Goal: Task Accomplishment & Management: Manage account settings

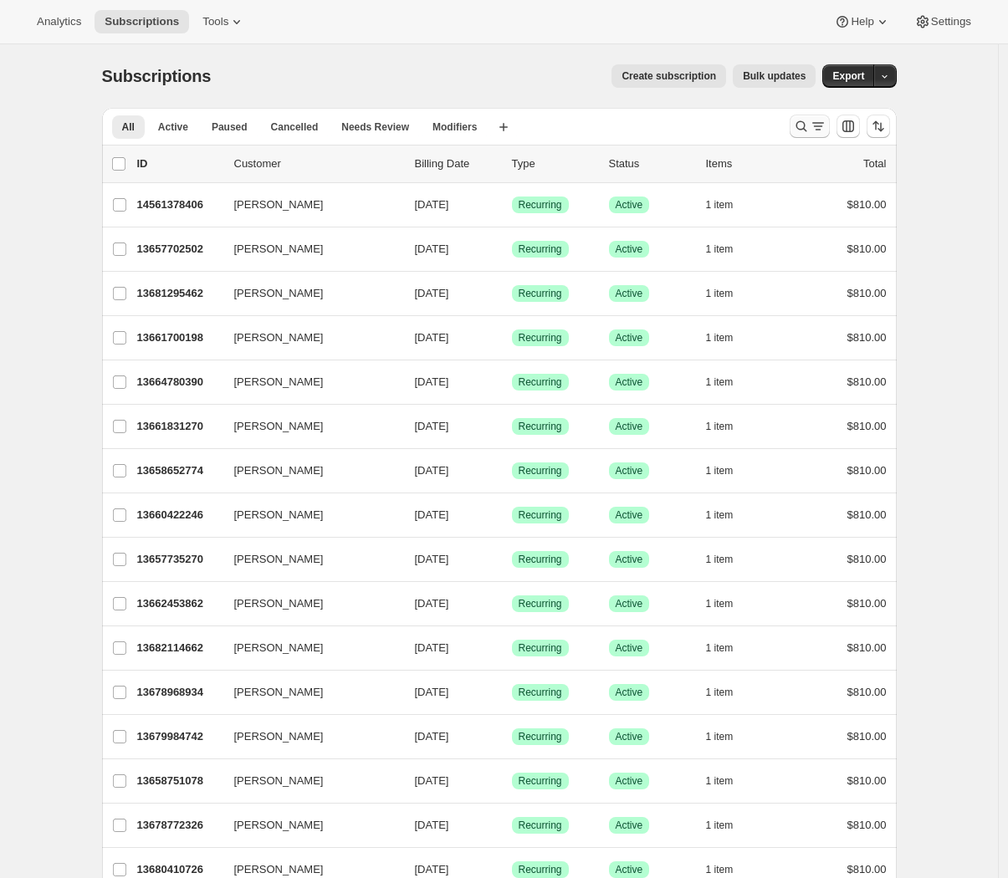
click at [801, 125] on icon "Search and filter results" at bounding box center [801, 126] width 17 height 17
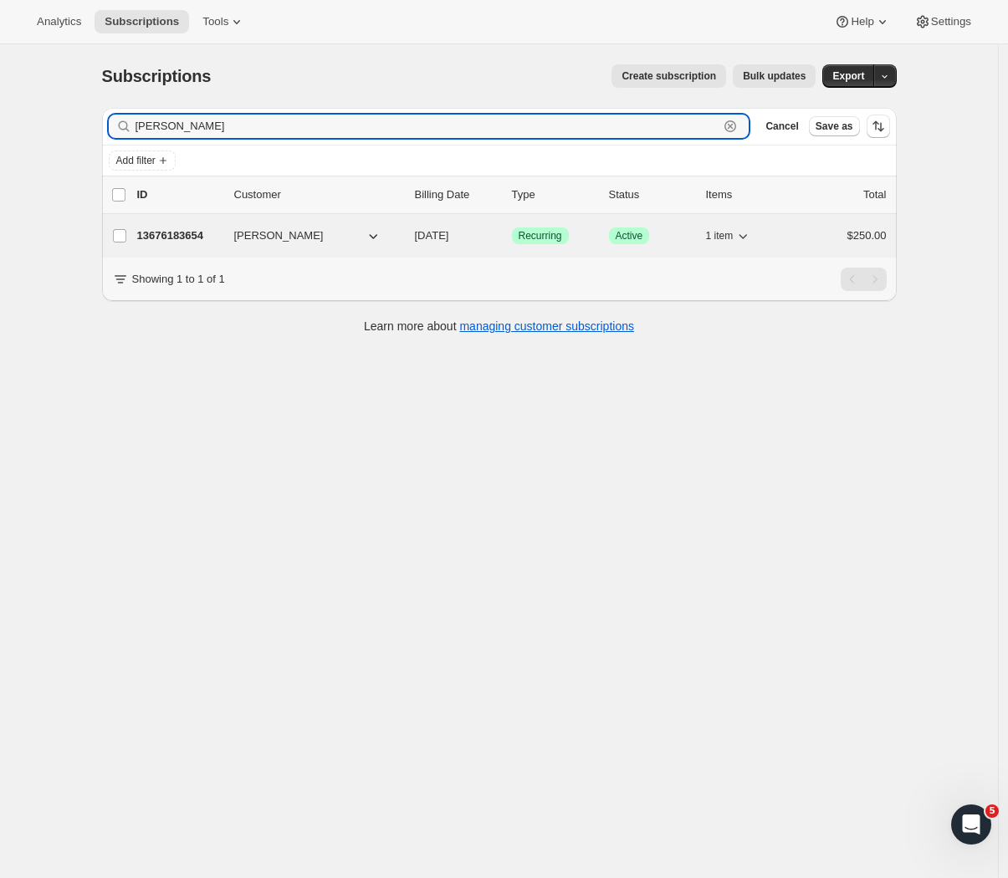
type input "[PERSON_NAME]"
click at [221, 238] on p "13676183654" at bounding box center [179, 236] width 84 height 17
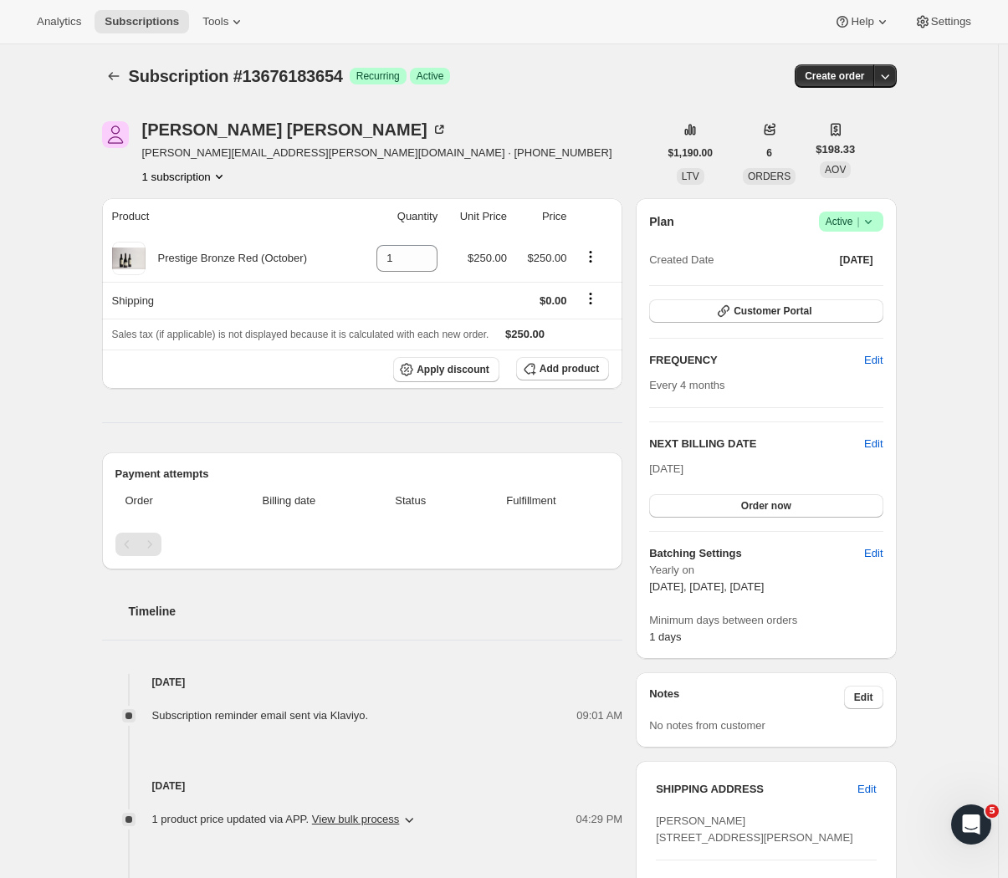
click at [64, 285] on div "Subscription #13676183654. This page is ready Subscription #13676183654 Success…" at bounding box center [499, 668] width 998 height 1248
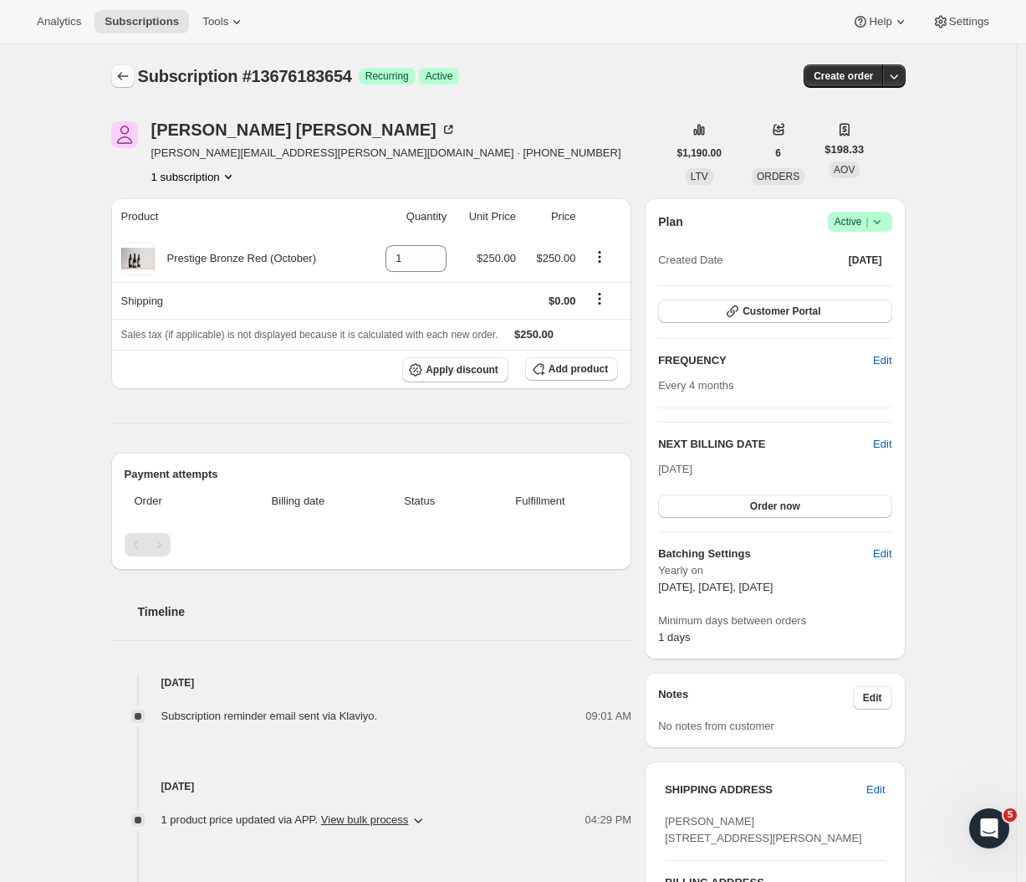
click at [127, 79] on icon "Subscriptions" at bounding box center [123, 76] width 17 height 17
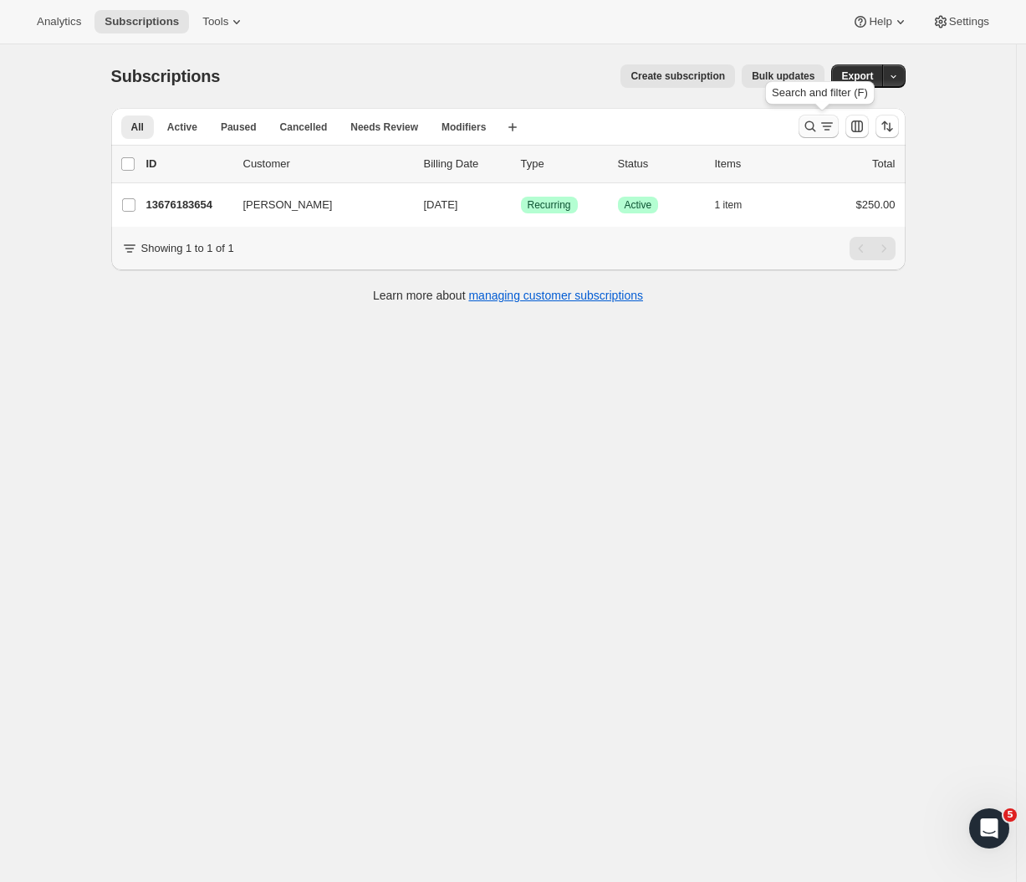
click at [815, 125] on icon "Search and filter results" at bounding box center [810, 126] width 17 height 17
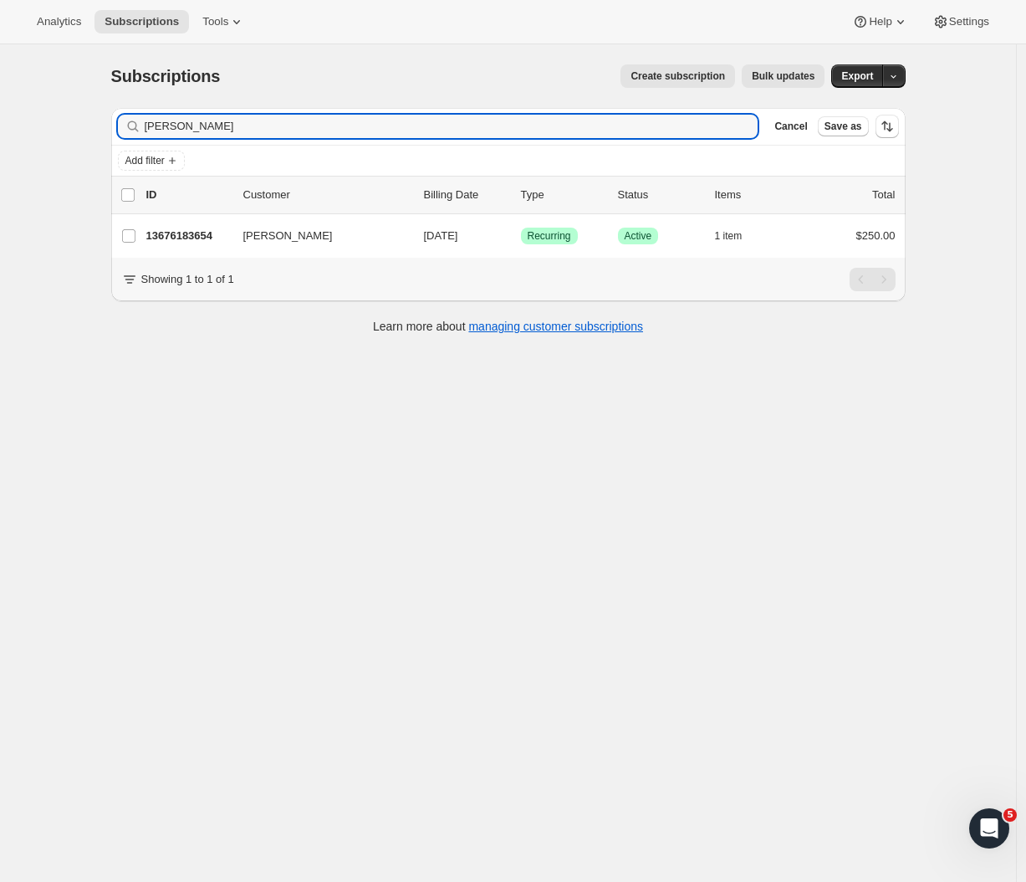
drag, startPoint x: 277, startPoint y: 132, endPoint x: 69, endPoint y: 131, distance: 208.3
click at [69, 131] on div "Subscriptions. This page is ready Subscriptions Create subscription Bulk update…" at bounding box center [508, 485] width 1016 height 882
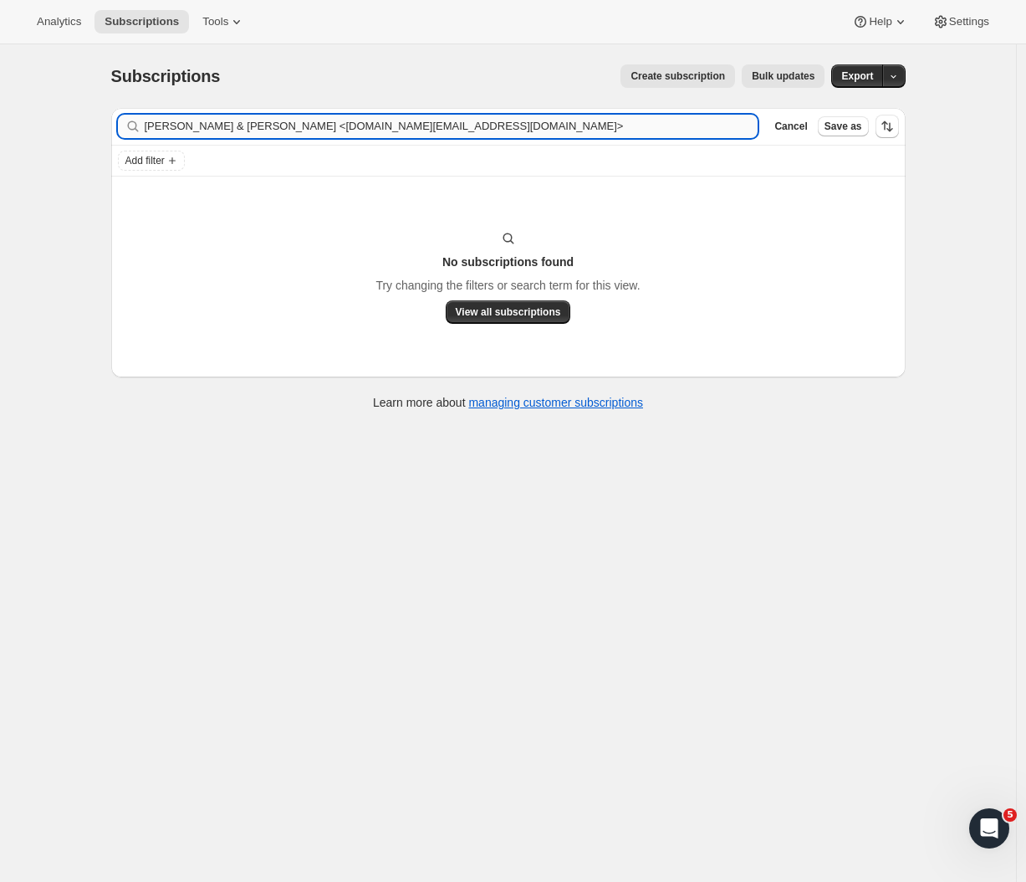
drag, startPoint x: 427, startPoint y: 118, endPoint x: 257, endPoint y: 129, distance: 171.0
click at [257, 129] on input "[PERSON_NAME] & [PERSON_NAME] <[DOMAIN_NAME][EMAIL_ADDRESS][DOMAIN_NAME]>" at bounding box center [452, 126] width 614 height 23
drag, startPoint x: 216, startPoint y: 124, endPoint x: 74, endPoint y: 125, distance: 141.4
click at [75, 125] on div "Subscriptions. This page is ready Subscriptions Create subscription Bulk update…" at bounding box center [508, 485] width 1016 height 882
type input "[PERSON_NAME]"
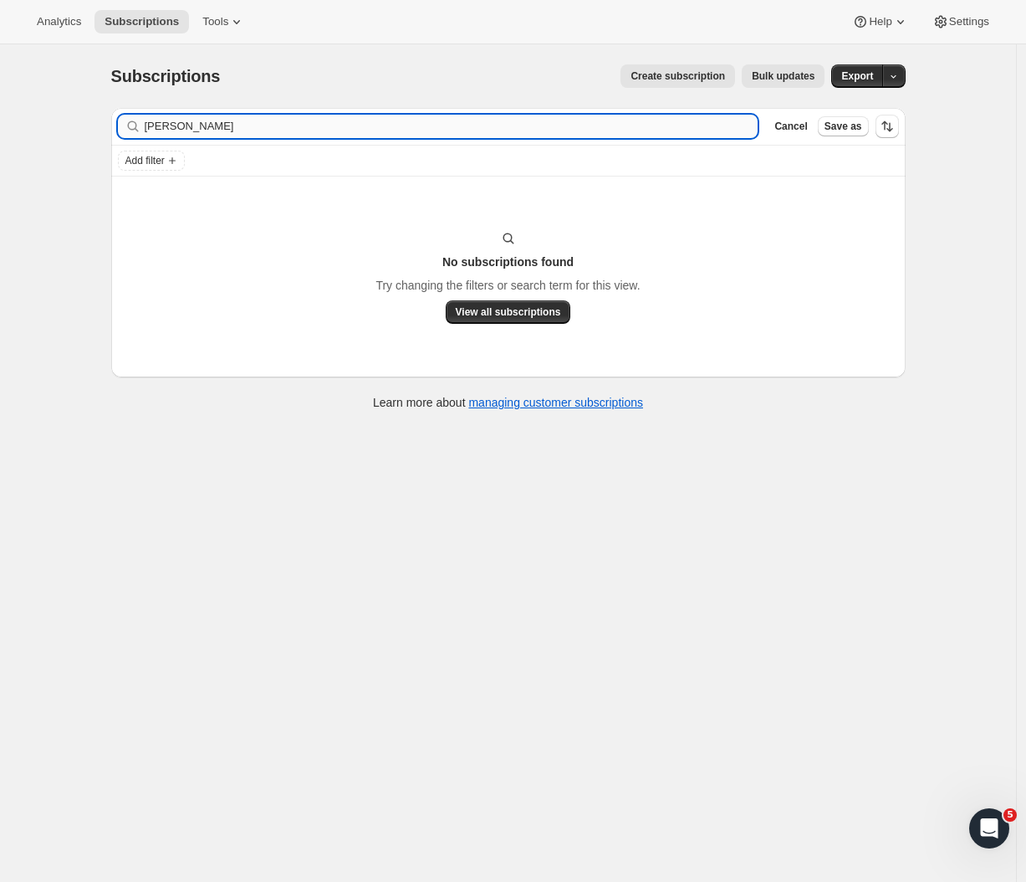
click at [206, 125] on input "[PERSON_NAME]" at bounding box center [452, 126] width 614 height 23
drag, startPoint x: 206, startPoint y: 125, endPoint x: 70, endPoint y: 118, distance: 135.7
click at [70, 118] on div "Subscriptions. This page is ready Subscriptions Create subscription Bulk update…" at bounding box center [508, 485] width 1016 height 882
drag, startPoint x: 202, startPoint y: 126, endPoint x: 43, endPoint y: 118, distance: 158.3
click at [41, 123] on div "Subscriptions. This page is ready Subscriptions Create subscription Bulk update…" at bounding box center [508, 485] width 1016 height 882
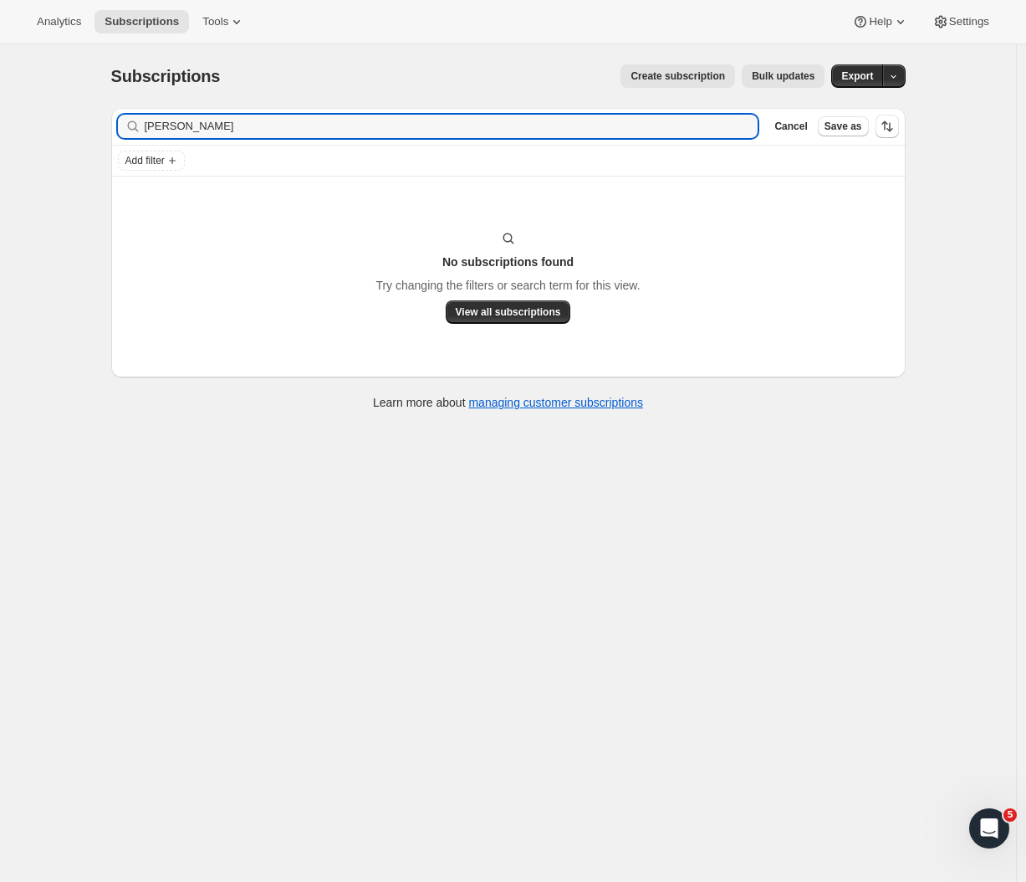
drag, startPoint x: 197, startPoint y: 127, endPoint x: 52, endPoint y: 120, distance: 144.9
click at [52, 120] on div "Subscriptions. This page is ready Subscriptions Create subscription Bulk update…" at bounding box center [508, 485] width 1016 height 882
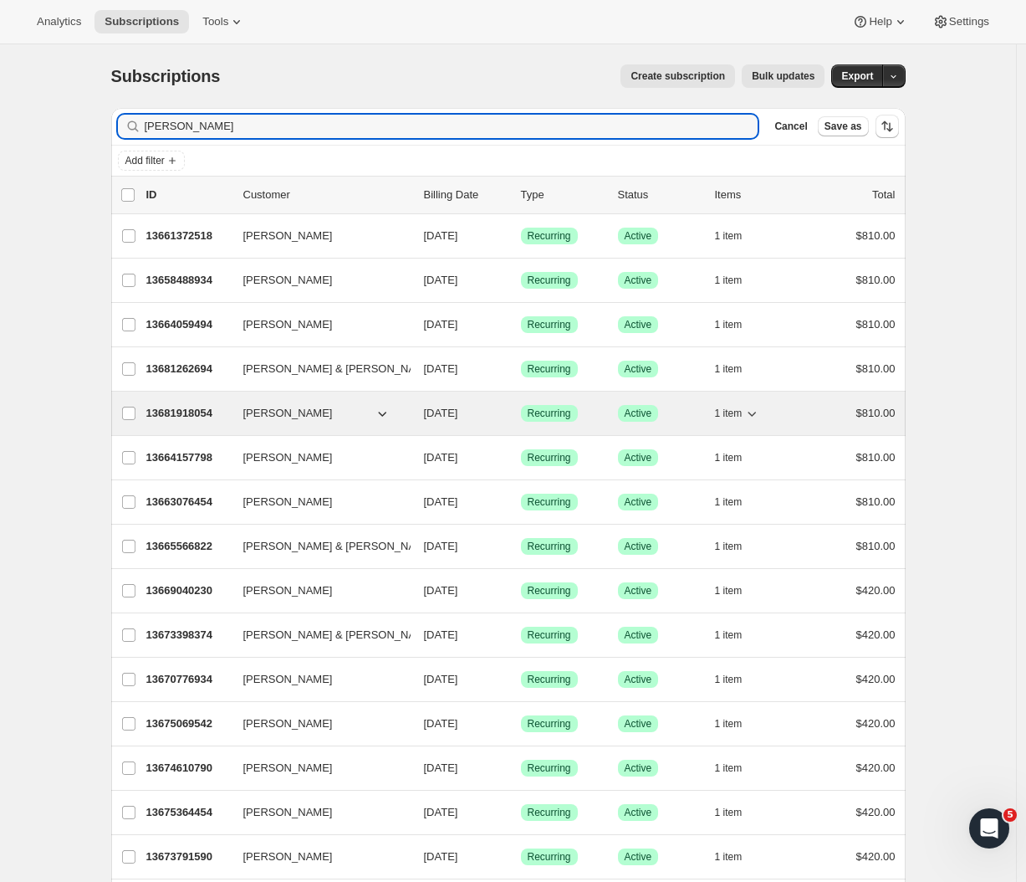
type input "[PERSON_NAME]"
click at [207, 411] on p "13681918054" at bounding box center [188, 413] width 84 height 17
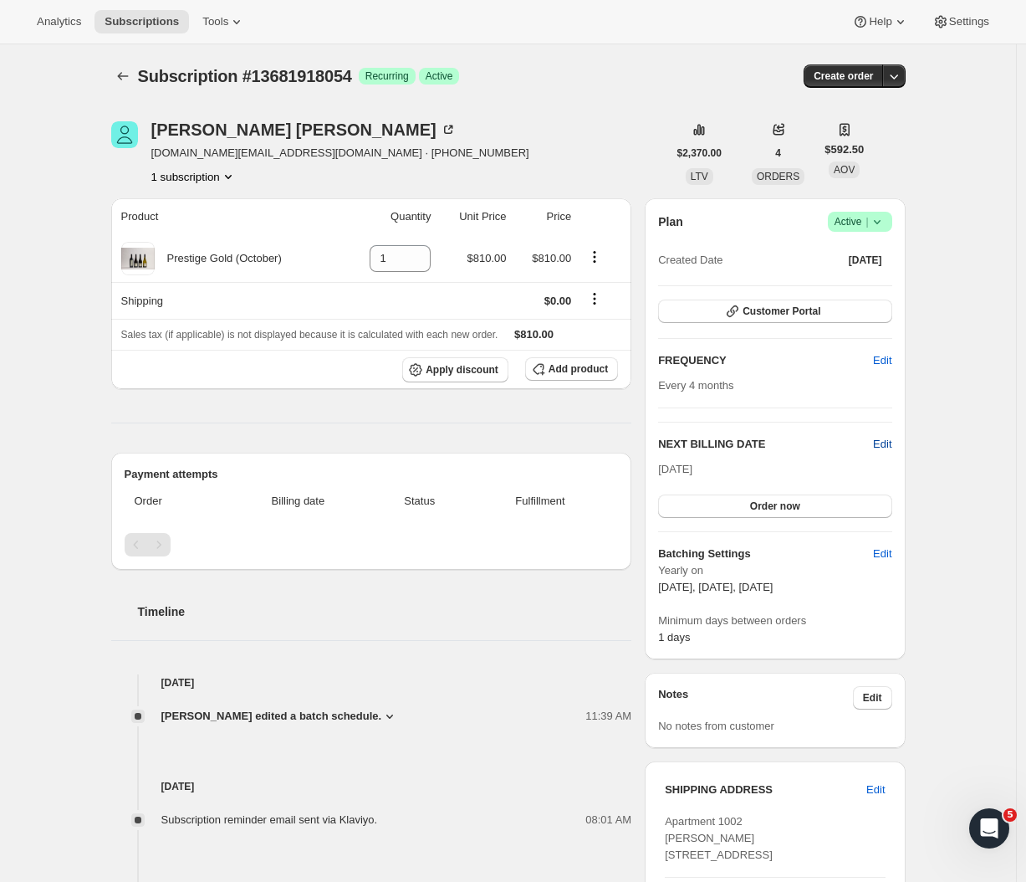
click at [886, 443] on span "Edit" at bounding box center [882, 444] width 18 height 17
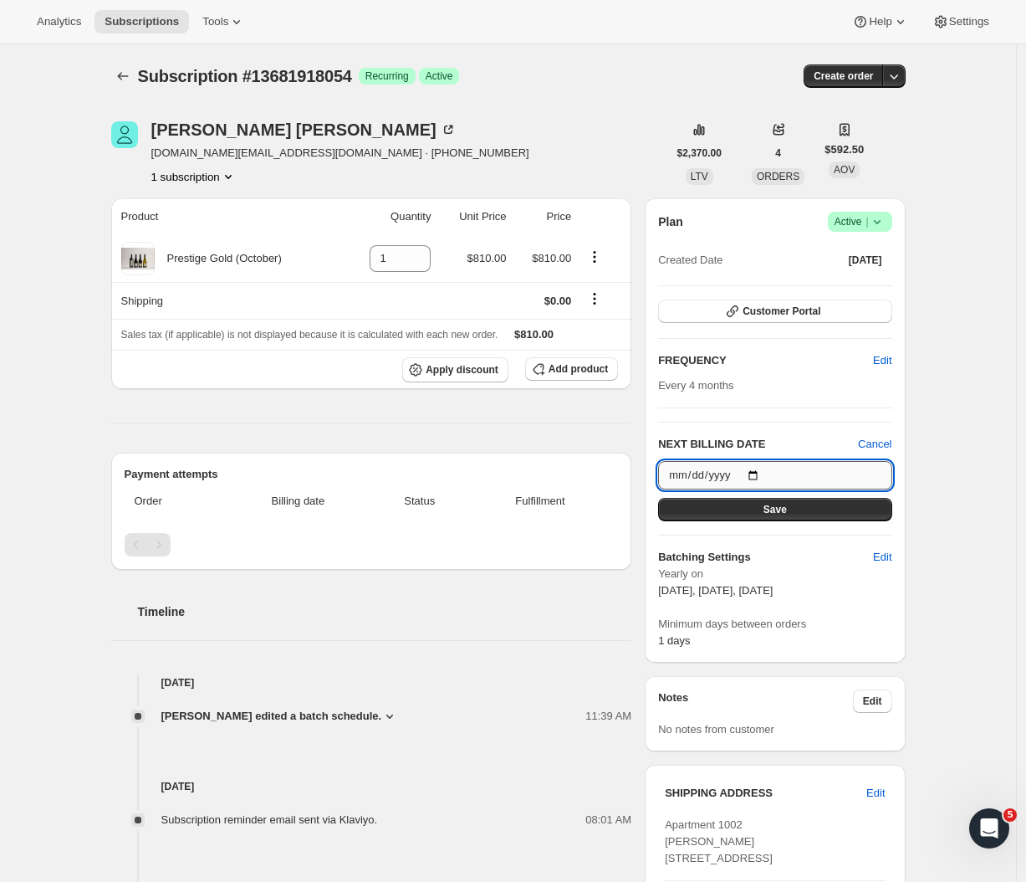
click at [775, 471] on input "[DATE]" at bounding box center [774, 475] width 233 height 28
type input "[DATE]"
click at [816, 518] on button "Save" at bounding box center [774, 509] width 233 height 23
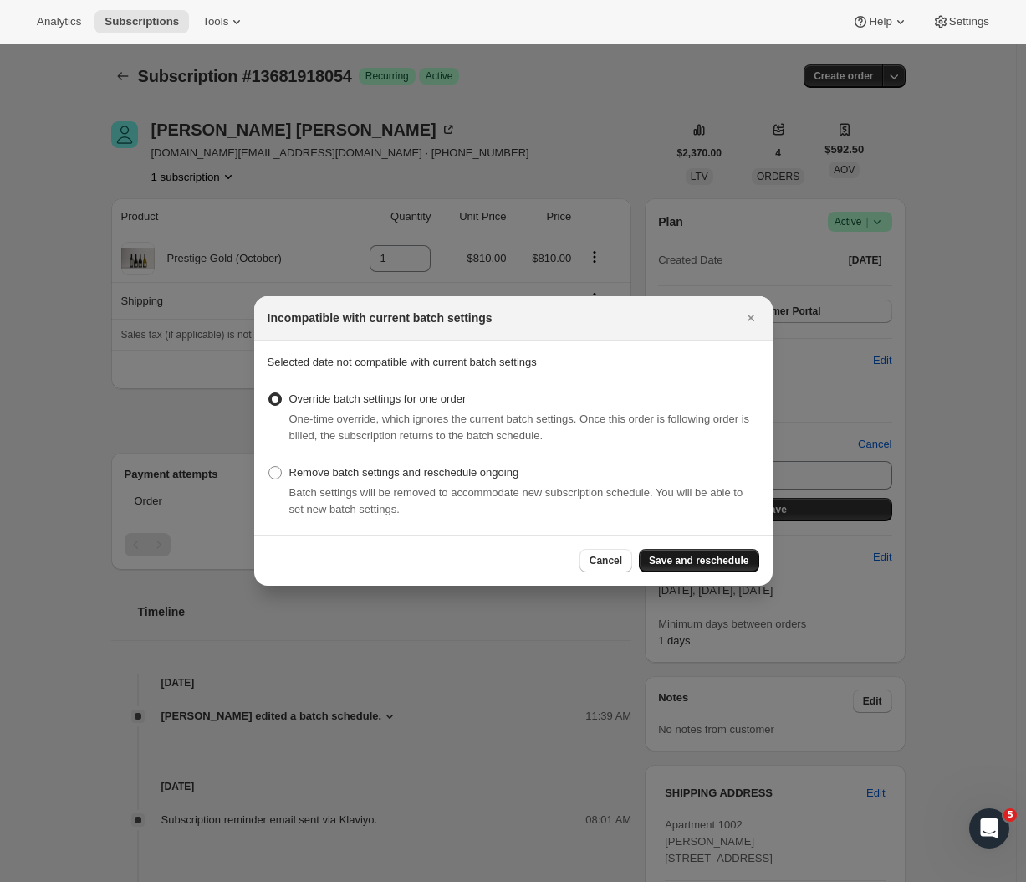
click at [686, 569] on button "Save and reschedule" at bounding box center [699, 560] width 120 height 23
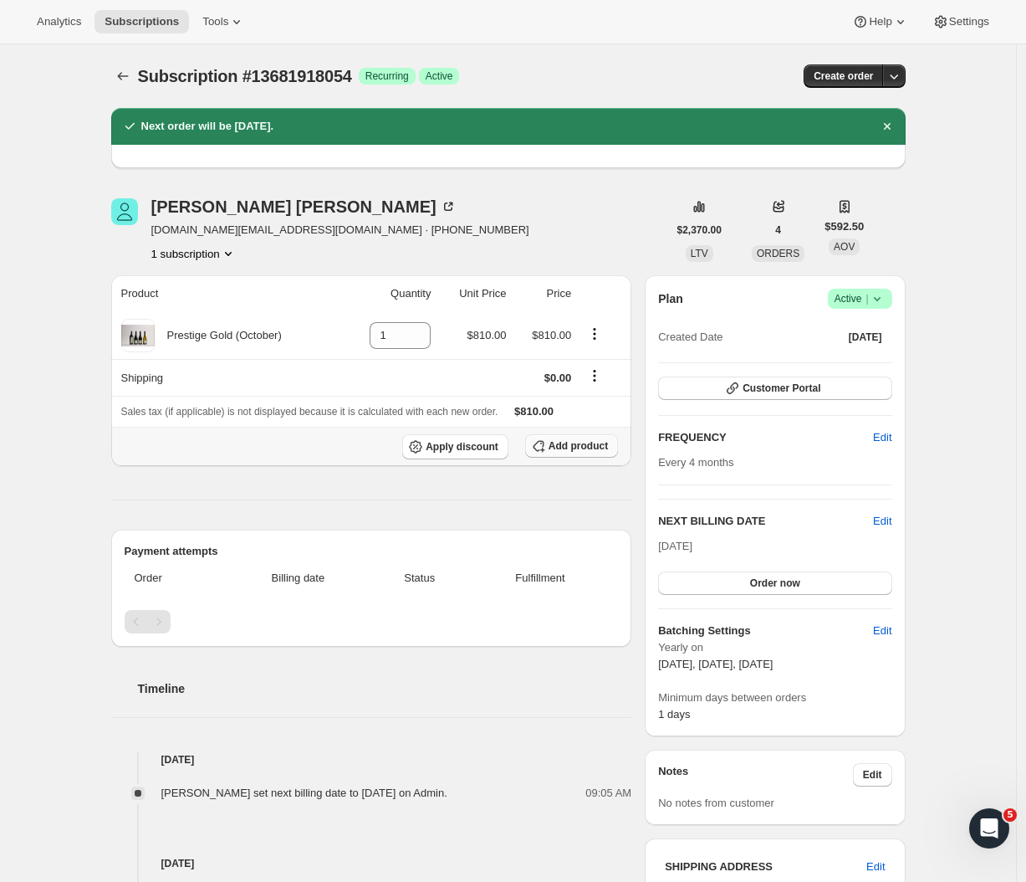
click at [581, 448] on span "Add product" at bounding box center [578, 445] width 59 height 13
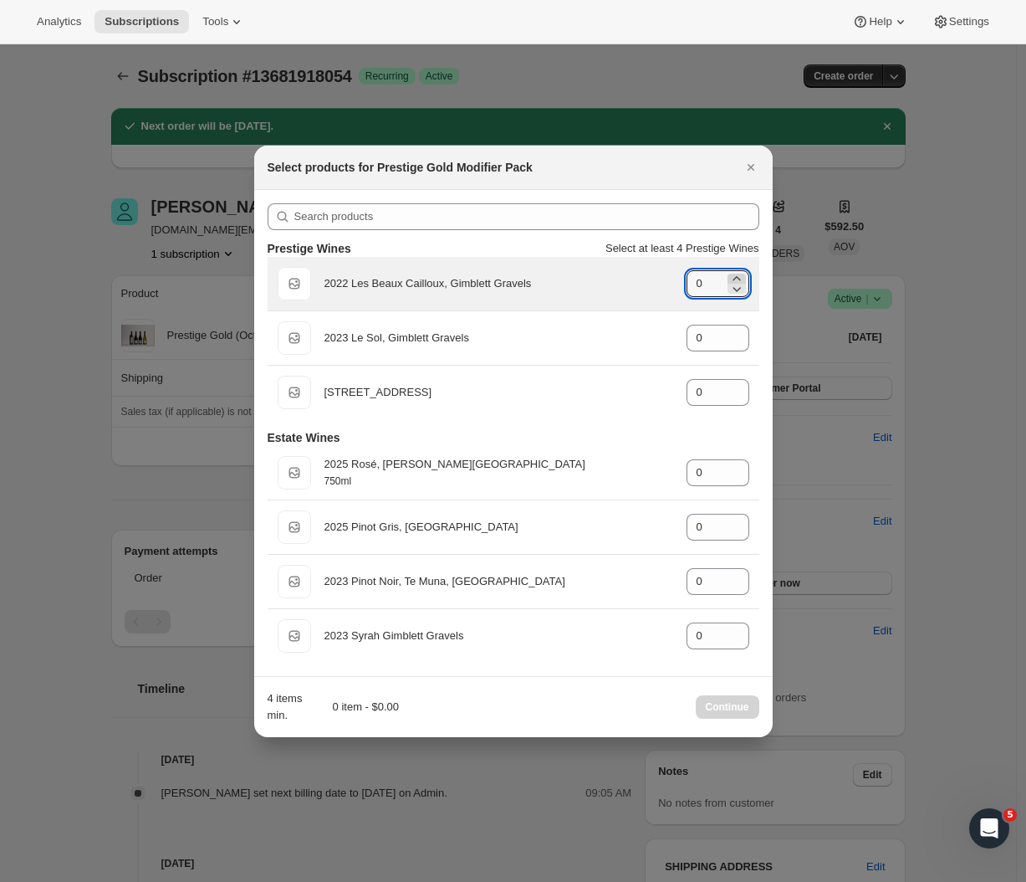
click at [737, 274] on icon ":rre:" at bounding box center [737, 278] width 17 height 17
type input "1"
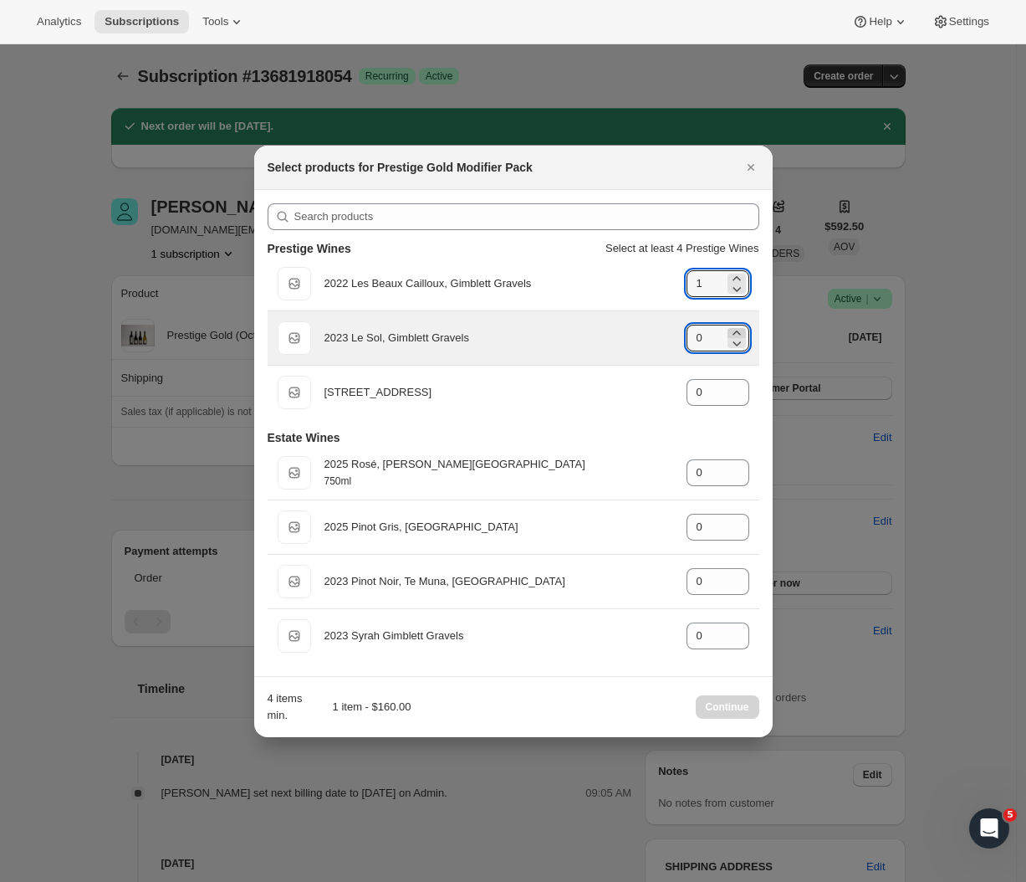
click at [739, 330] on icon ":rre:" at bounding box center [737, 333] width 17 height 17
type input "1"
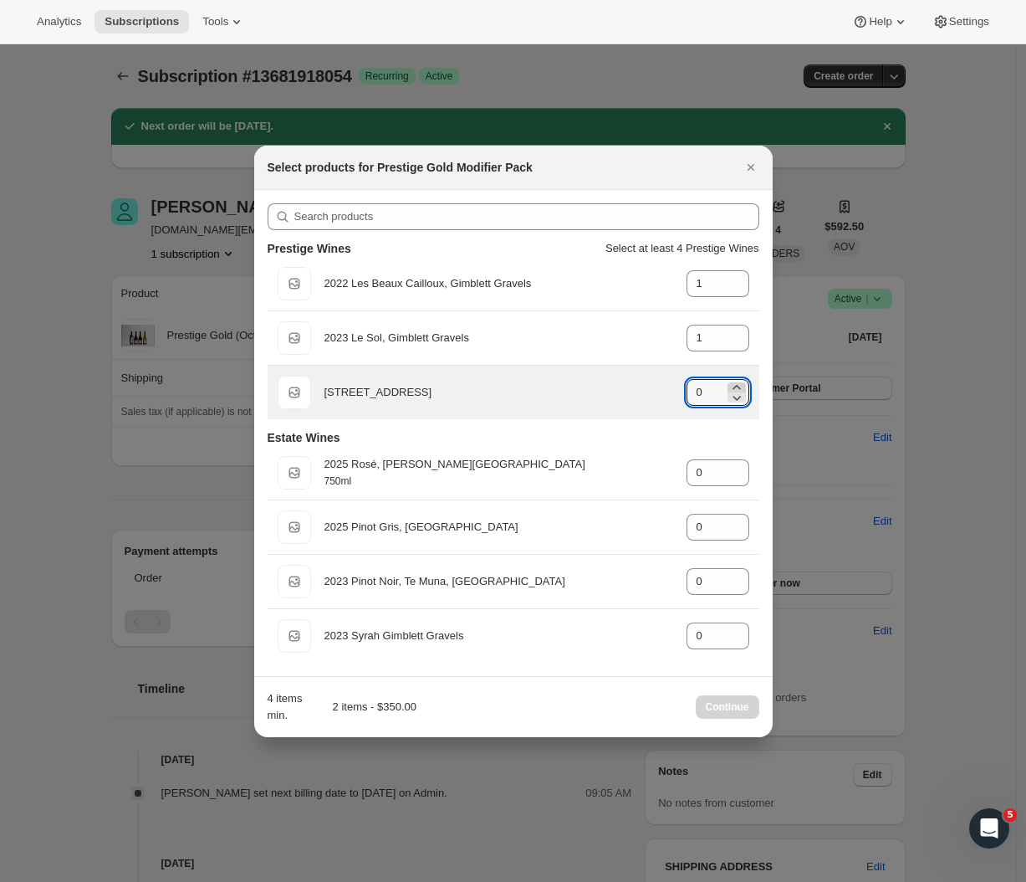
click at [739, 382] on icon ":rre:" at bounding box center [737, 387] width 17 height 17
click at [739, 383] on icon ":rre:" at bounding box center [737, 387] width 17 height 17
type input "2"
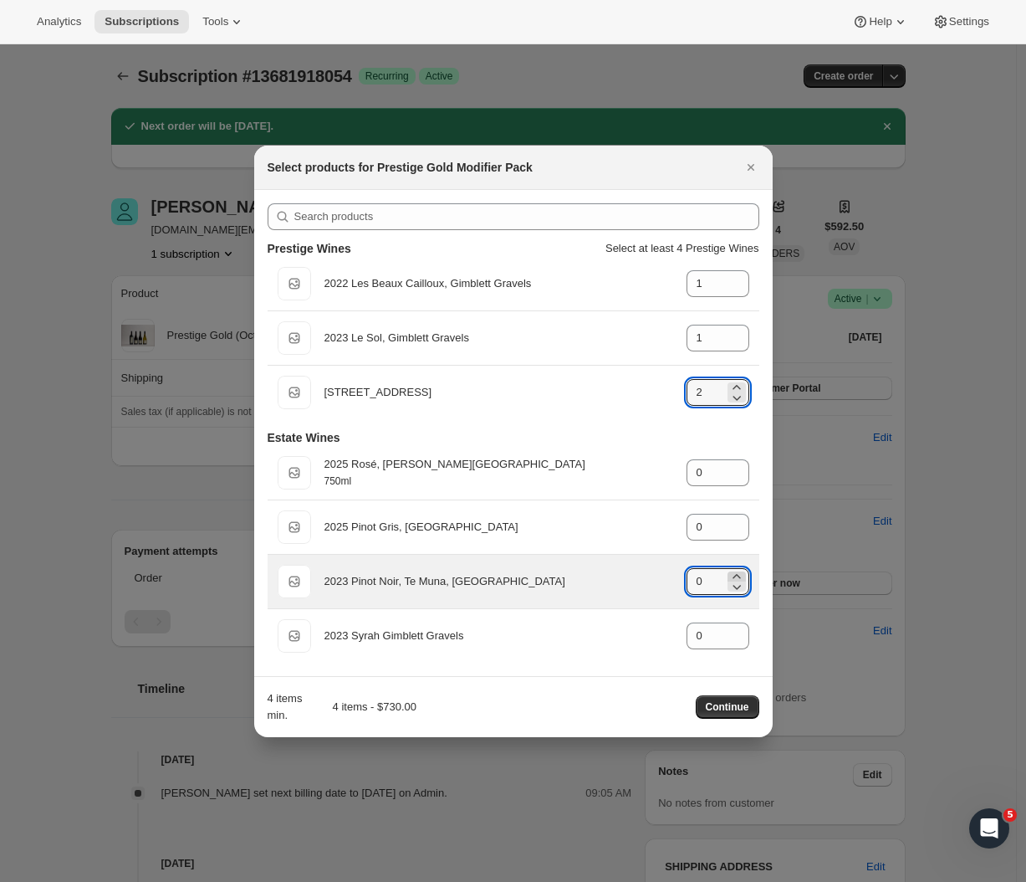
click at [737, 575] on icon ":rre:" at bounding box center [737, 576] width 8 height 4
type input "2"
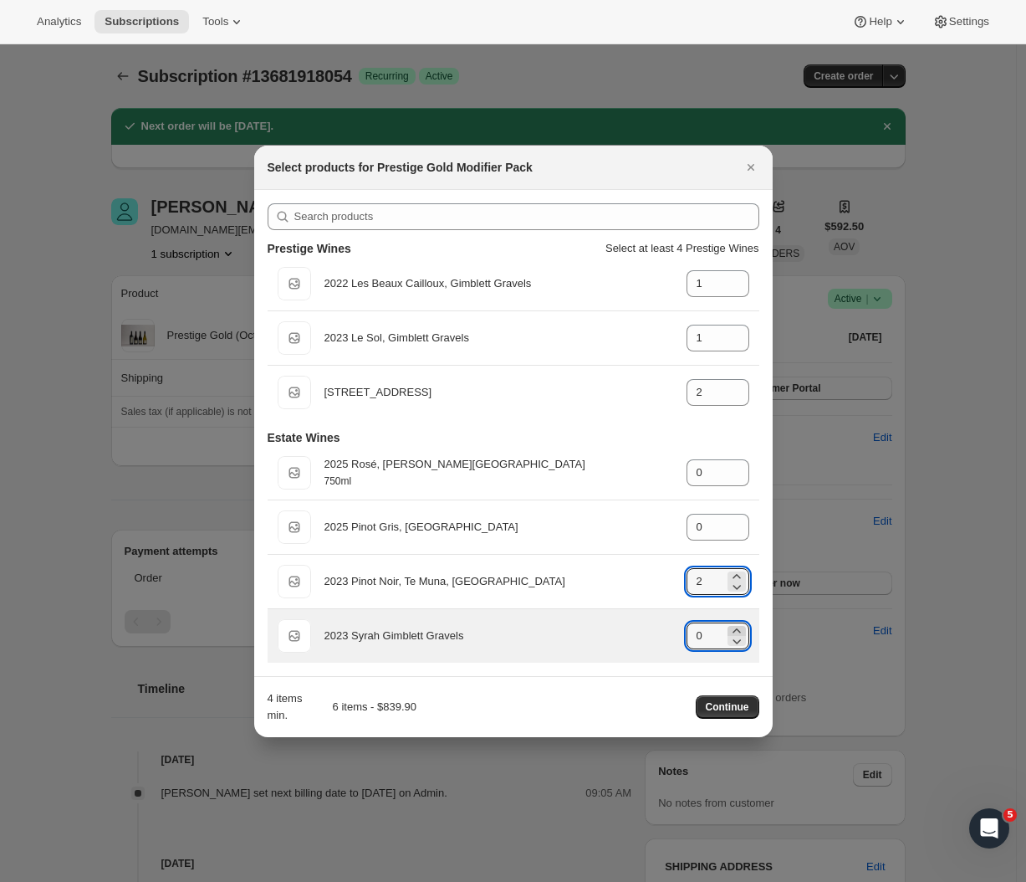
click at [738, 626] on icon ":rre:" at bounding box center [737, 630] width 17 height 17
type input "2"
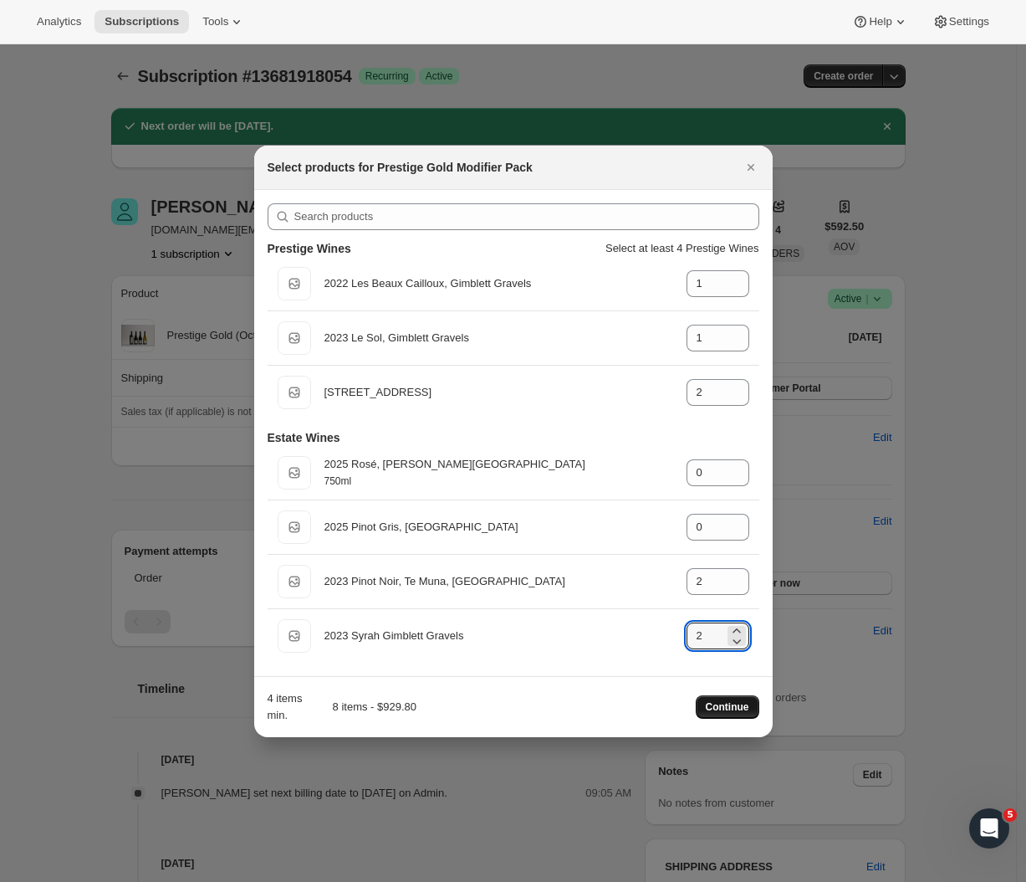
click at [724, 709] on span "Continue" at bounding box center [727, 706] width 43 height 13
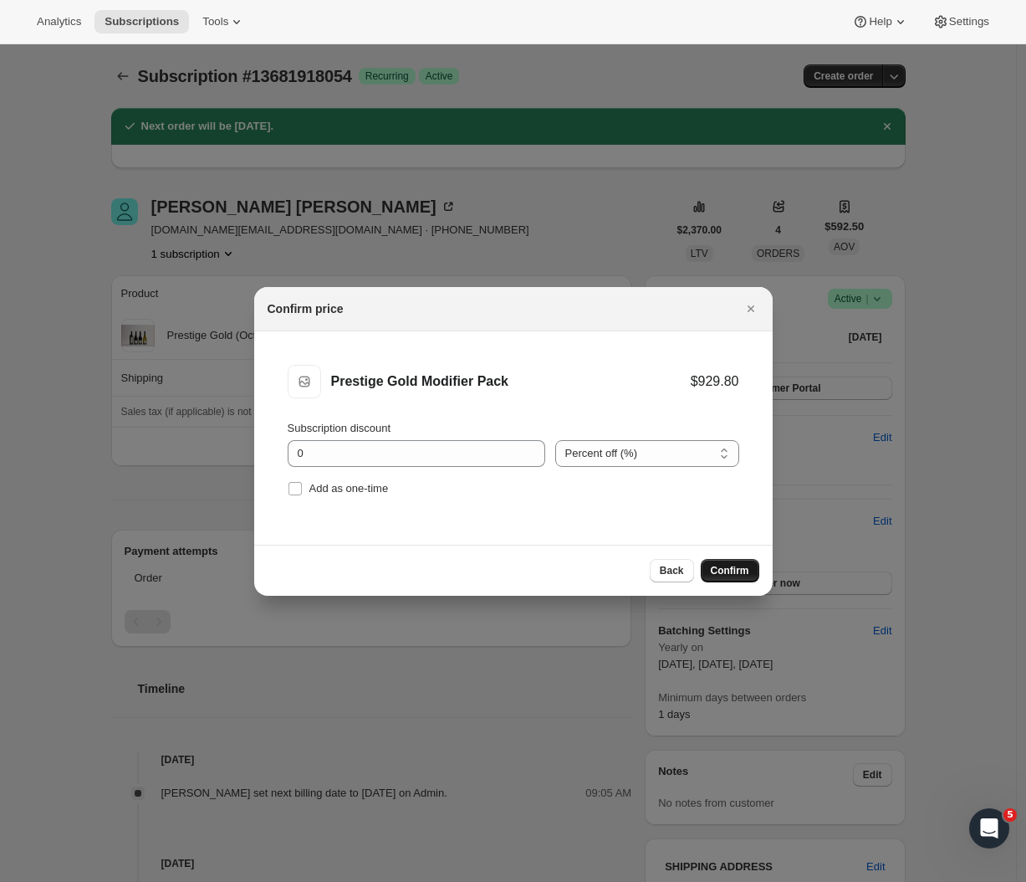
click at [749, 566] on span "Confirm" at bounding box center [730, 570] width 38 height 13
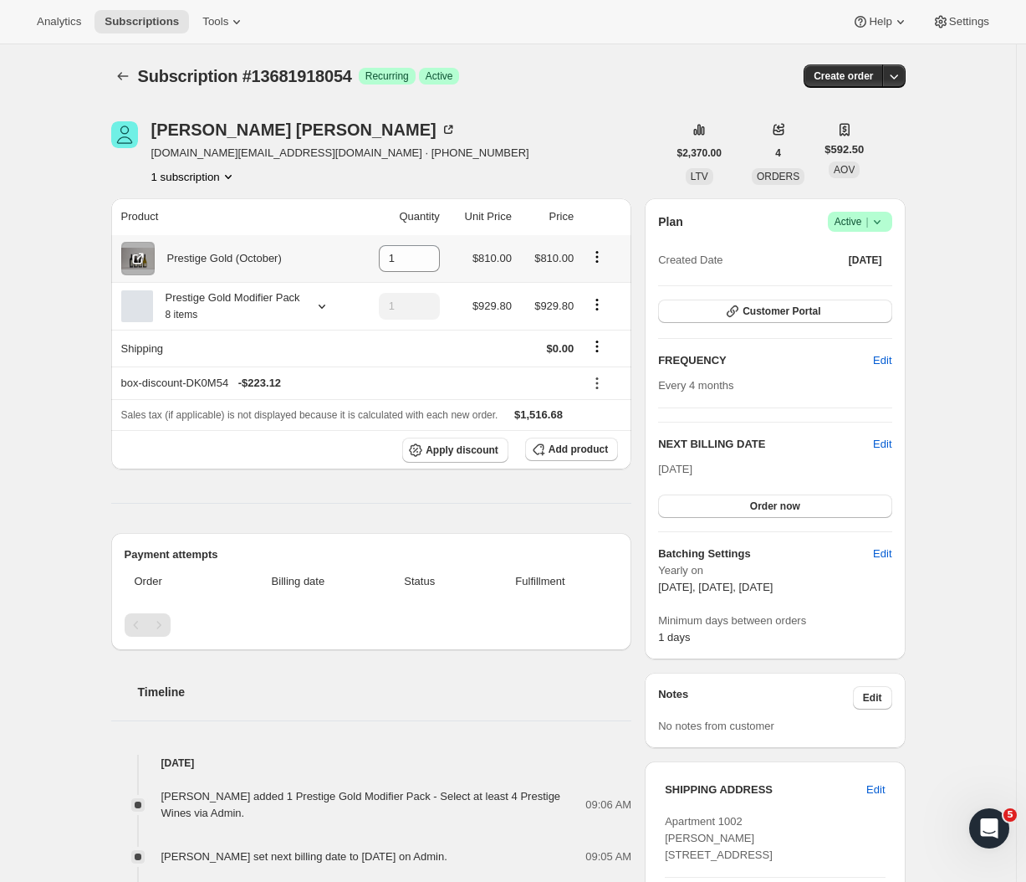
click at [604, 257] on icon "Product actions" at bounding box center [597, 256] width 17 height 17
click at [586, 294] on span "Remove" at bounding box center [590, 290] width 40 height 13
type input "0"
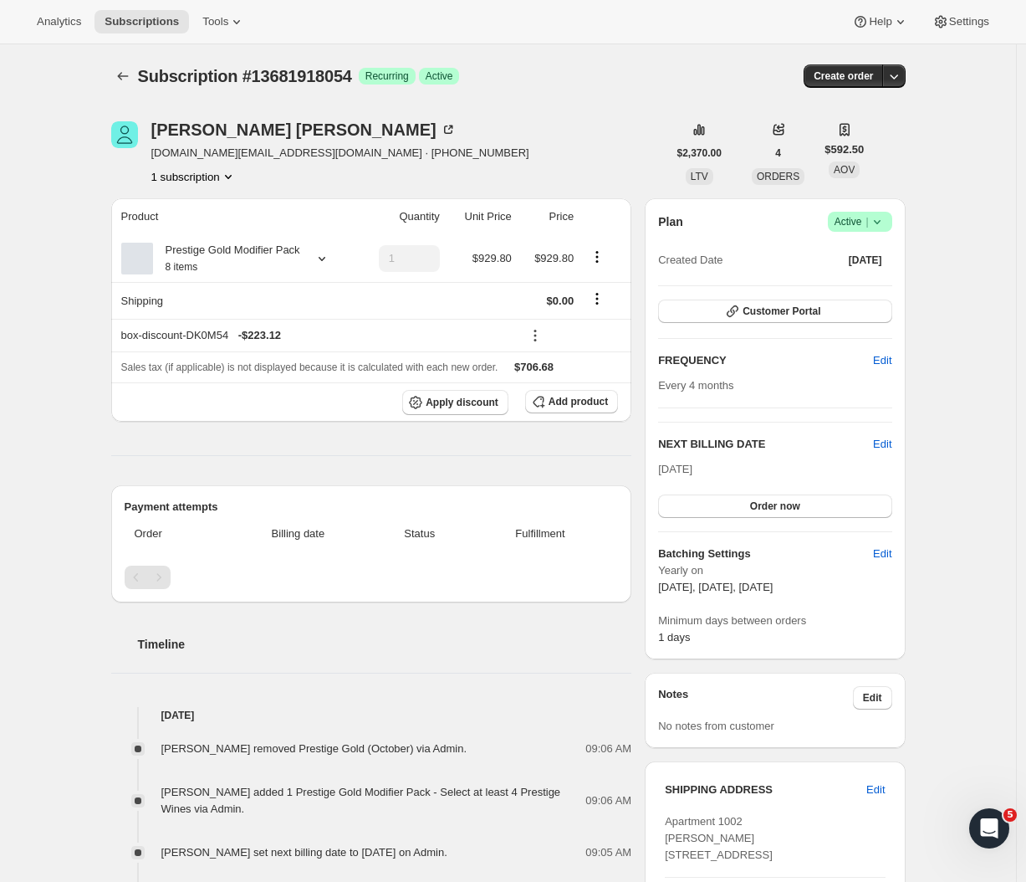
click at [42, 207] on div "Subscription #13681918054. This page is ready Subscription #13681918054 Success…" at bounding box center [508, 710] width 1016 height 1333
click at [575, 408] on span "Add product" at bounding box center [578, 401] width 59 height 13
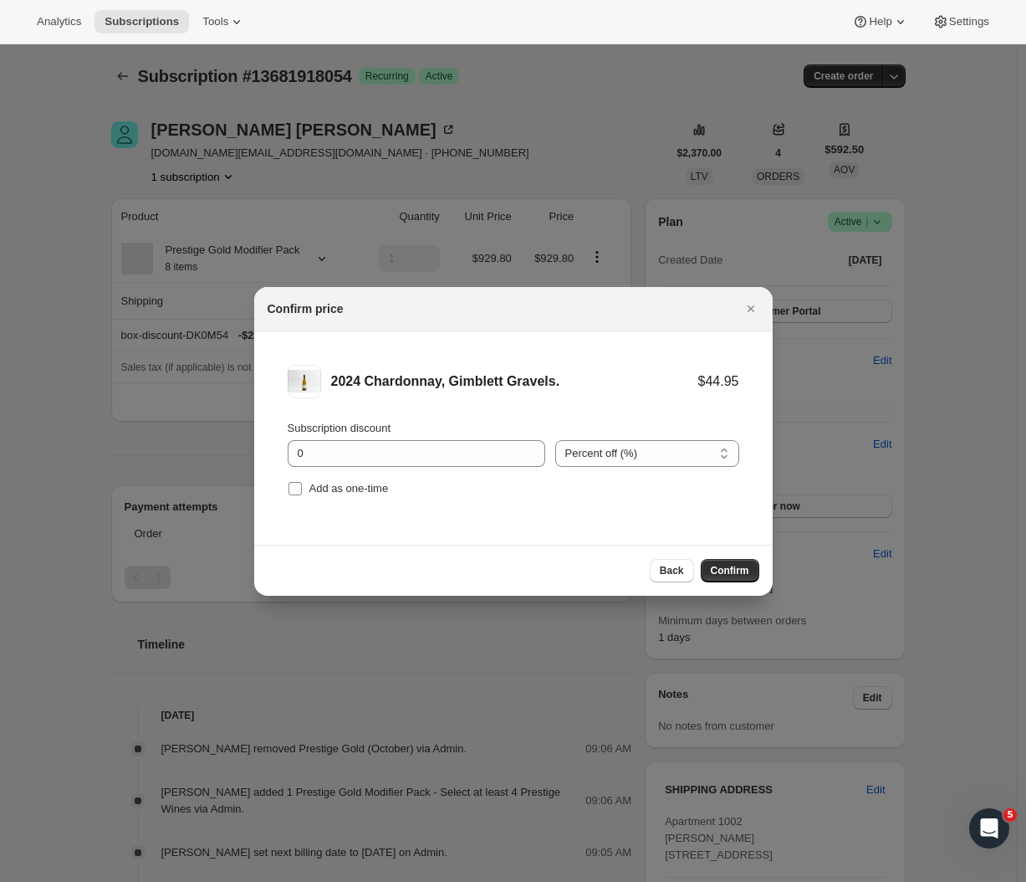
click at [294, 488] on input "Add as one-time" at bounding box center [295, 488] width 13 height 13
checkbox input "true"
drag, startPoint x: 452, startPoint y: 458, endPoint x: 264, endPoint y: 461, distance: 187.4
click at [275, 458] on li "2024 Chardonnay, Gimblett Gravels. $44.95 Subscription discount 0 Percent off (…" at bounding box center [513, 432] width 519 height 202
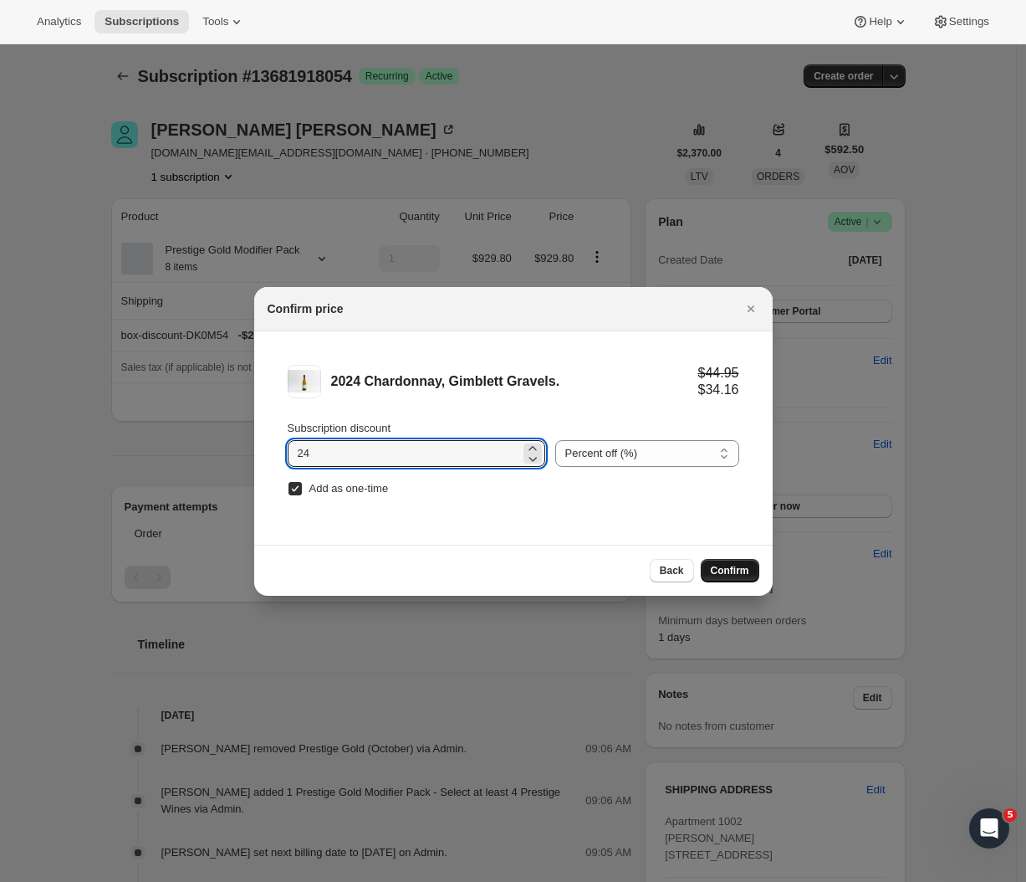
type input "24"
click at [720, 563] on button "Confirm" at bounding box center [730, 570] width 59 height 23
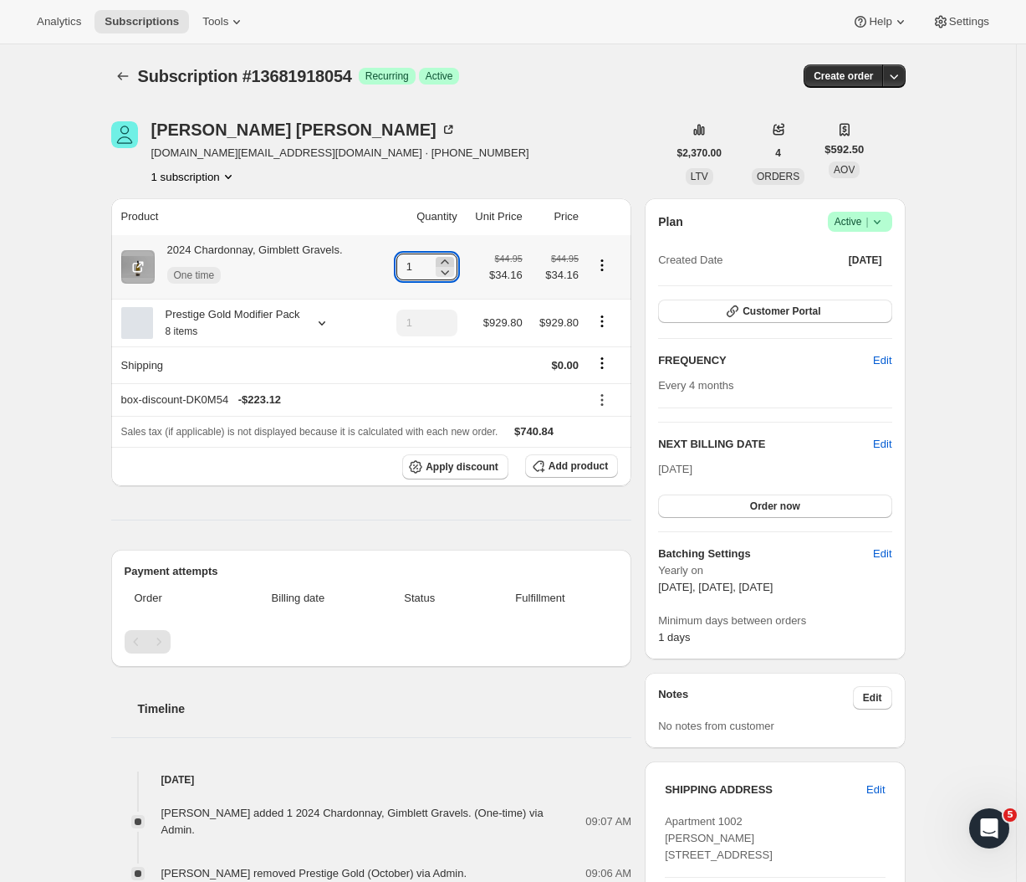
click at [447, 255] on icon at bounding box center [445, 261] width 17 height 17
type input "4"
click at [945, 320] on div "Subscription #13681918054. This page is ready Subscription #13681918054 Success…" at bounding box center [508, 803] width 1016 height 1518
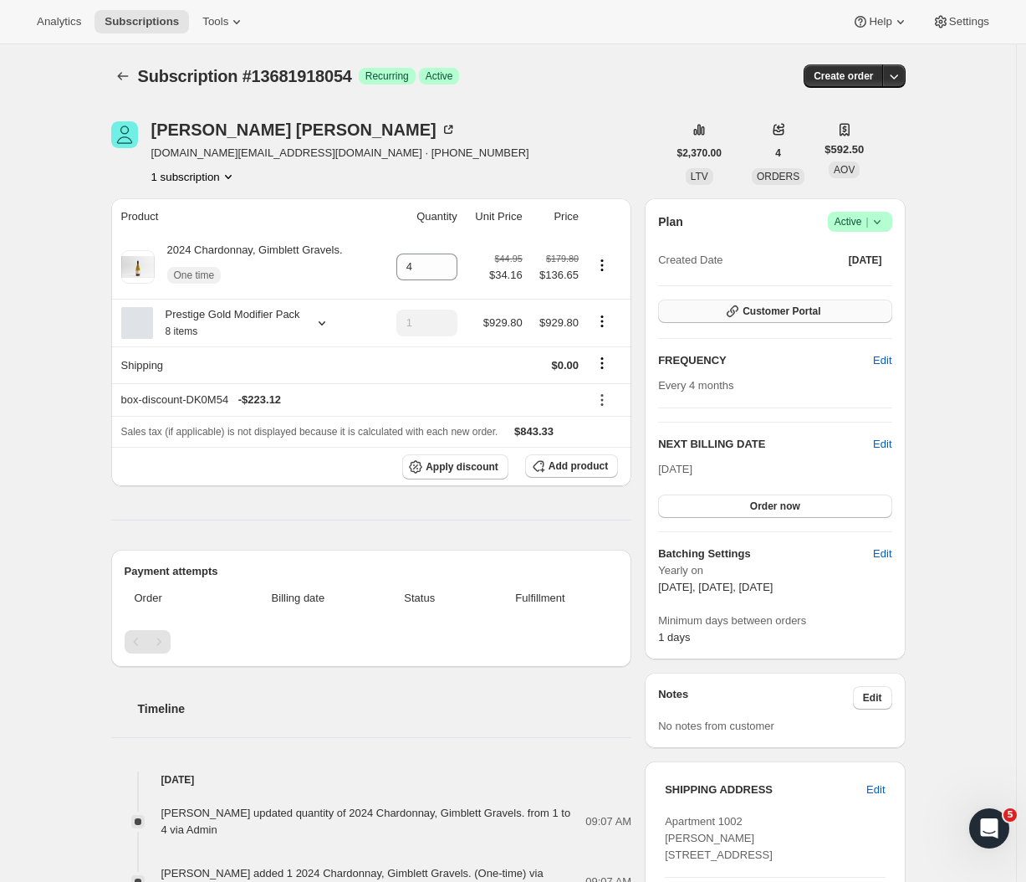
click at [759, 318] on button "Customer Portal" at bounding box center [774, 310] width 233 height 23
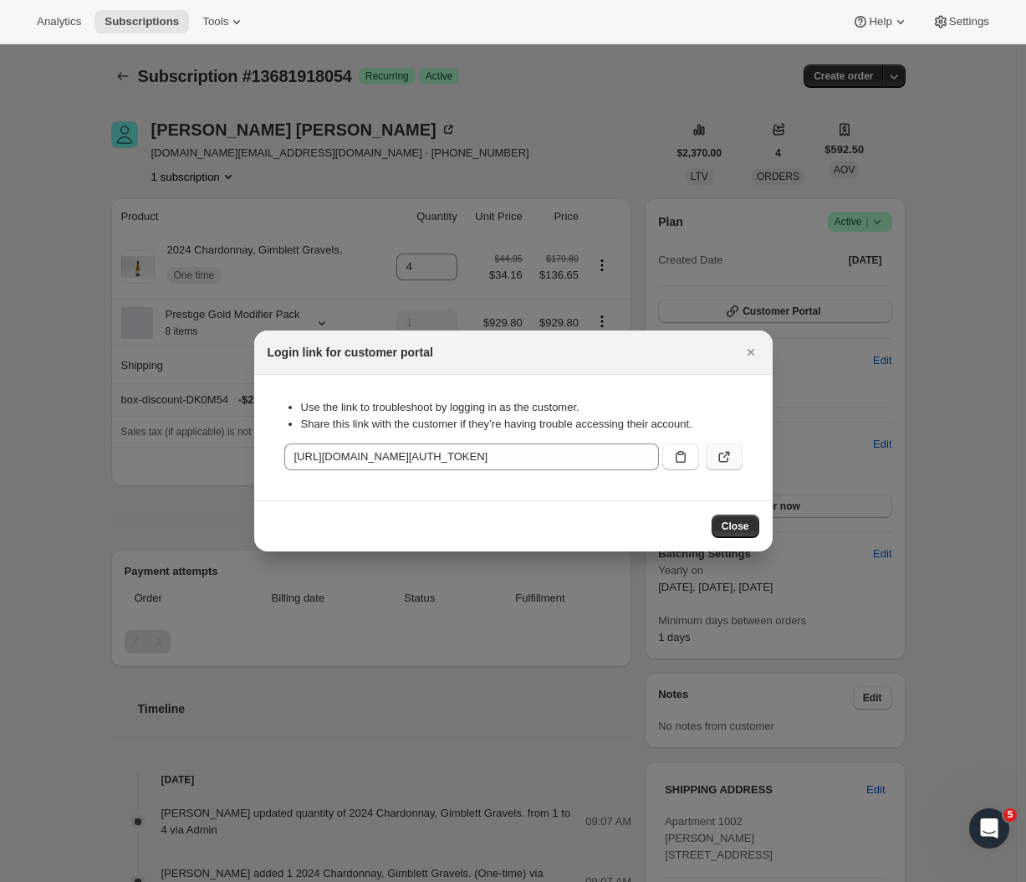
click at [731, 460] on icon ":rcp:" at bounding box center [724, 456] width 17 height 17
click at [685, 457] on icon ":rcp:" at bounding box center [681, 457] width 10 height 12
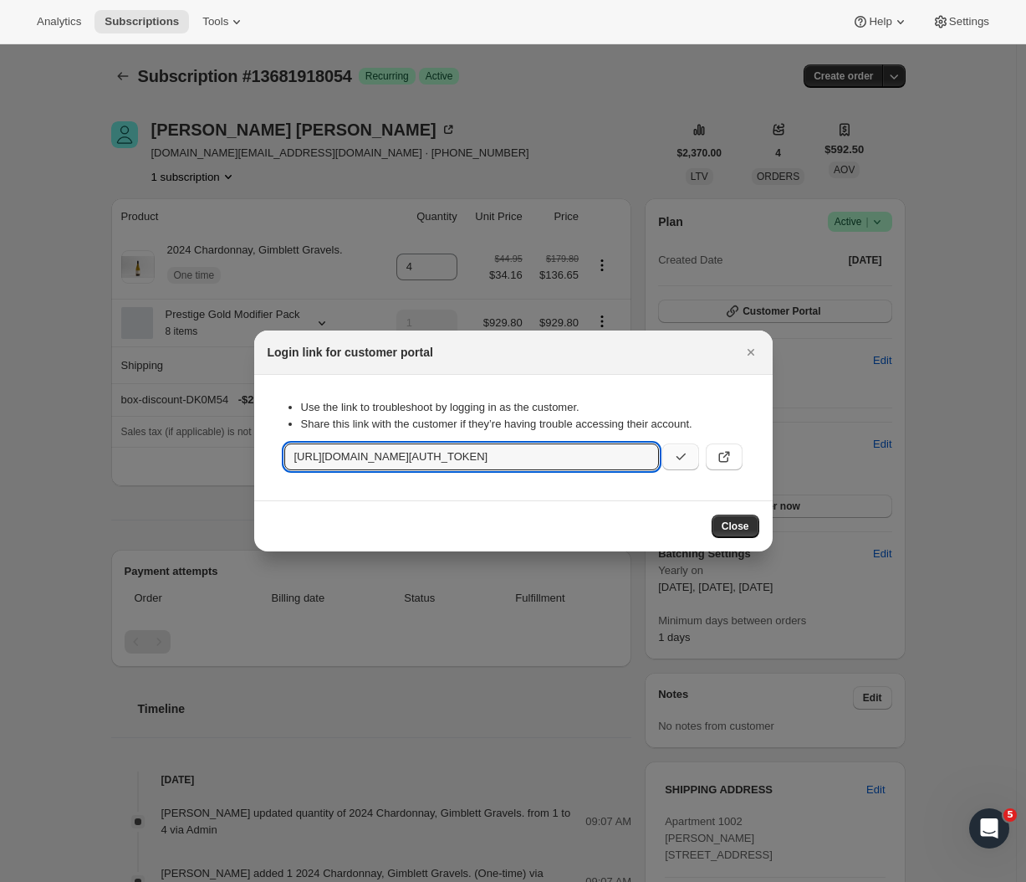
click at [685, 457] on icon ":rcp:" at bounding box center [680, 456] width 17 height 17
click at [684, 460] on icon ":rcp:" at bounding box center [680, 456] width 17 height 17
click at [733, 528] on span "Close" at bounding box center [736, 525] width 28 height 13
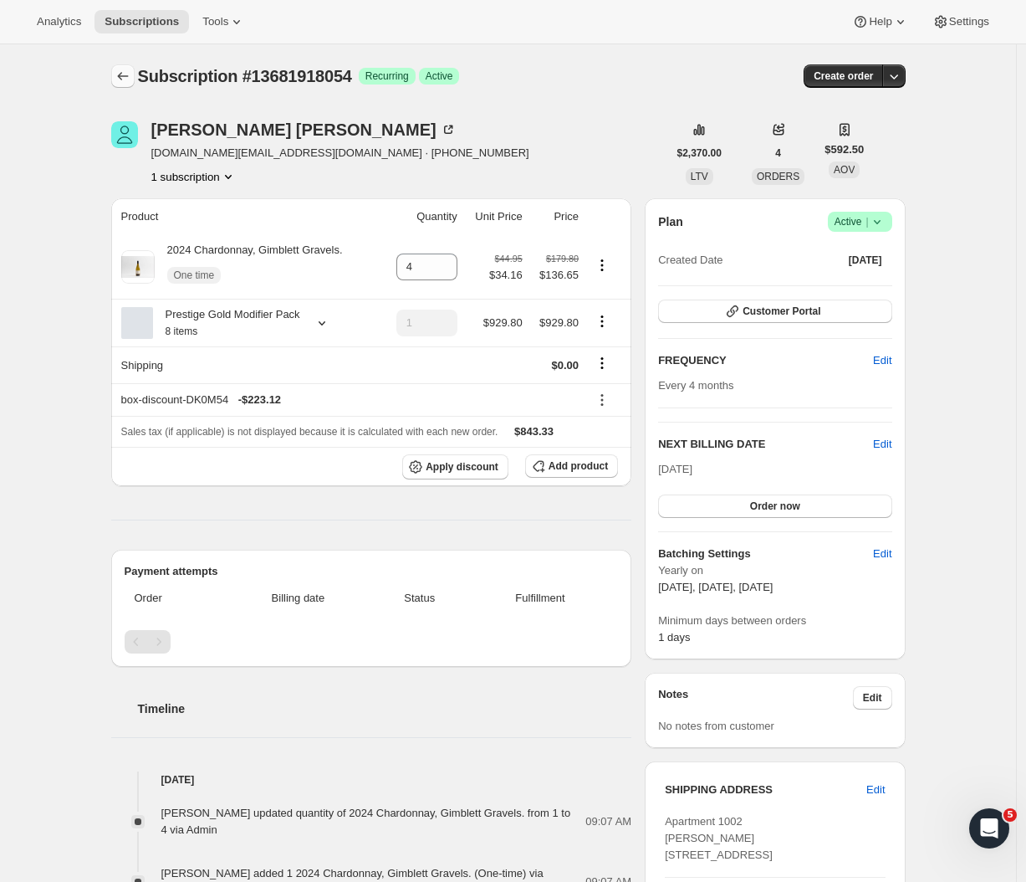
click at [128, 79] on icon "Subscriptions" at bounding box center [123, 76] width 17 height 17
